Goal: Task Accomplishment & Management: Manage account settings

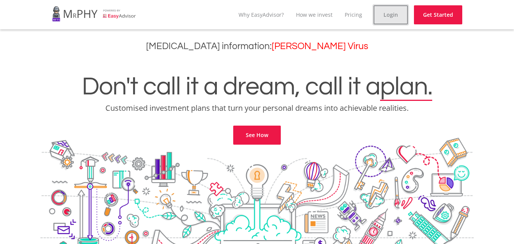
click at [394, 13] on link "Login" at bounding box center [391, 14] width 34 height 19
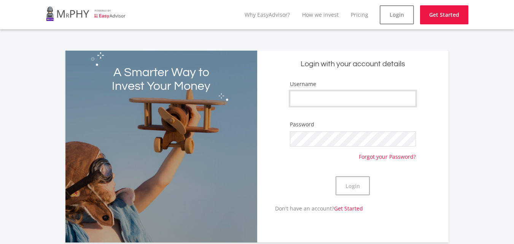
click at [334, 101] on input "Username" at bounding box center [353, 98] width 126 height 15
click at [346, 91] on input "sbongiseni4424" at bounding box center [353, 98] width 126 height 15
type input "s"
click at [343, 93] on input "Username" at bounding box center [353, 98] width 126 height 15
type input "c"
